Goal: Register for event/course

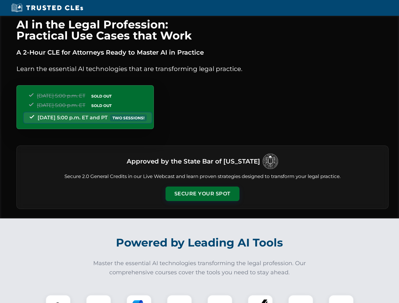
click at [202, 194] on button "Secure Your Spot" at bounding box center [202, 194] width 74 height 15
click at [58, 299] on img at bounding box center [58, 307] width 18 height 18
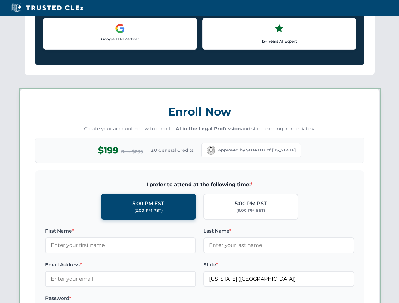
click at [139, 299] on label "Password *" at bounding box center [120, 298] width 151 height 8
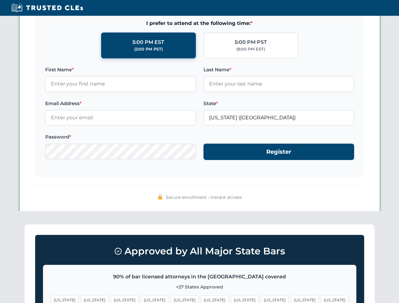
click at [291, 299] on span "[US_STATE]" at bounding box center [304, 299] width 27 height 9
